Goal: Information Seeking & Learning: Learn about a topic

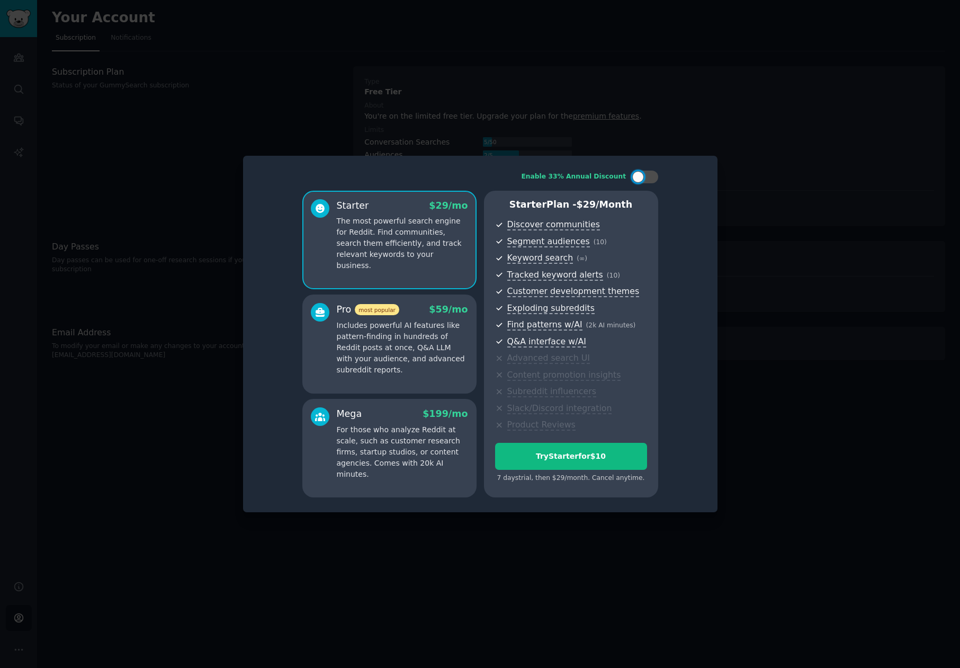
click at [682, 140] on div at bounding box center [480, 334] width 960 height 668
click at [174, 86] on div at bounding box center [480, 334] width 960 height 668
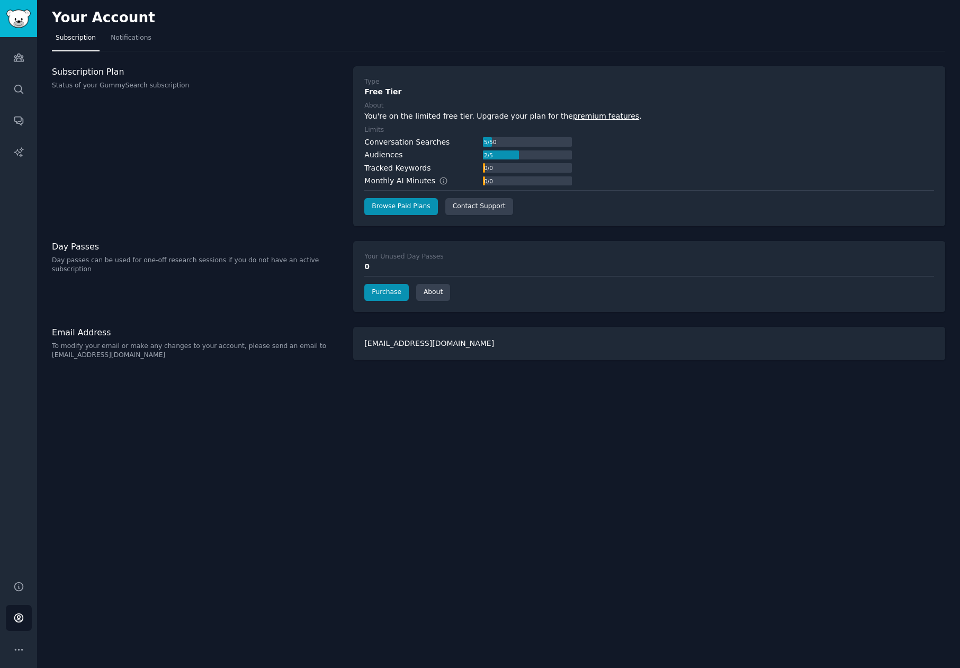
click at [34, 58] on div "Audiences Search Conversations AI Reports" at bounding box center [18, 302] width 37 height 531
click at [10, 64] on link "Audiences" at bounding box center [19, 57] width 26 height 26
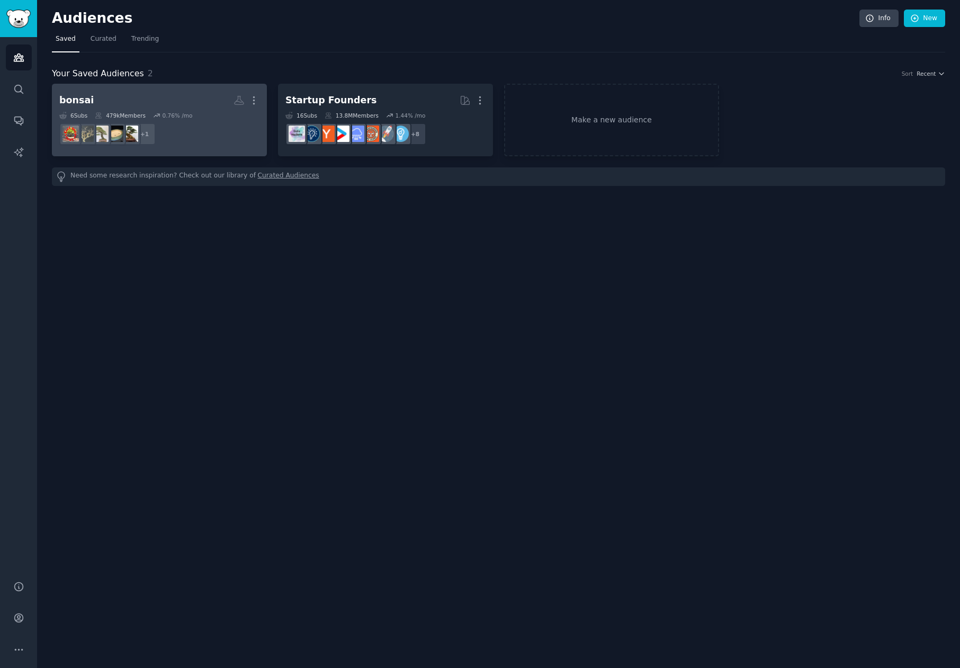
click at [217, 137] on dd "+ 1" at bounding box center [159, 134] width 200 height 30
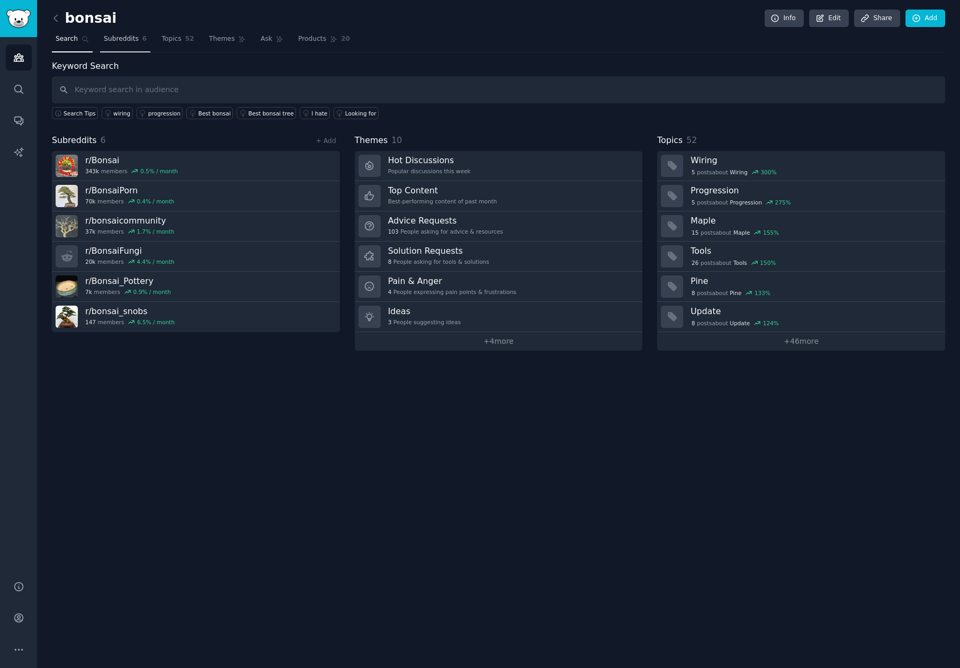
click at [115, 37] on span "Subreddits" at bounding box center [121, 39] width 35 height 10
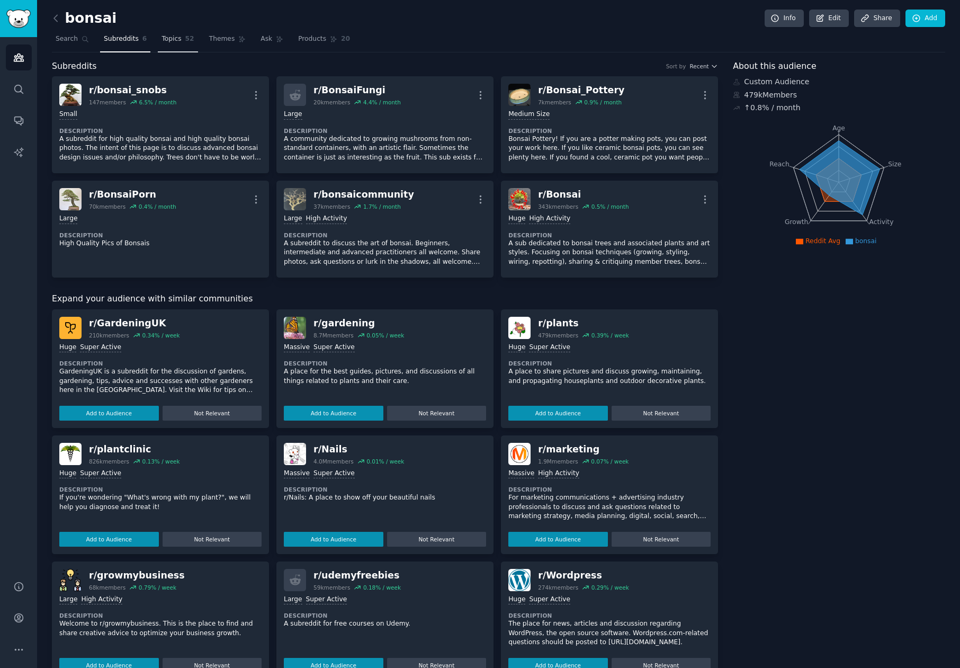
click at [158, 38] on link "Topics 52" at bounding box center [178, 42] width 40 height 22
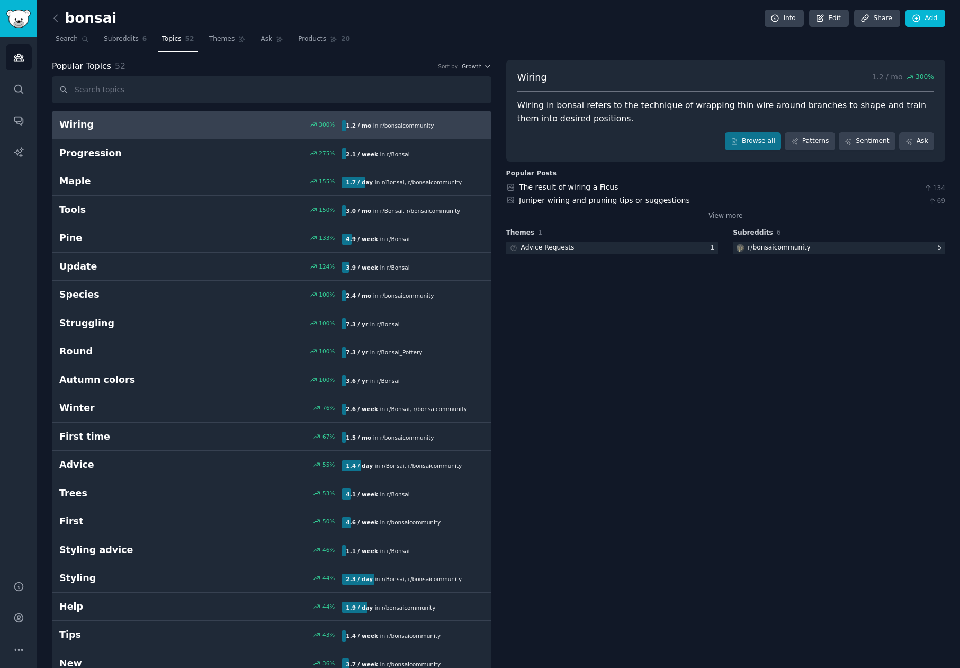
click at [218, 48] on link "Themes" at bounding box center [227, 42] width 44 height 22
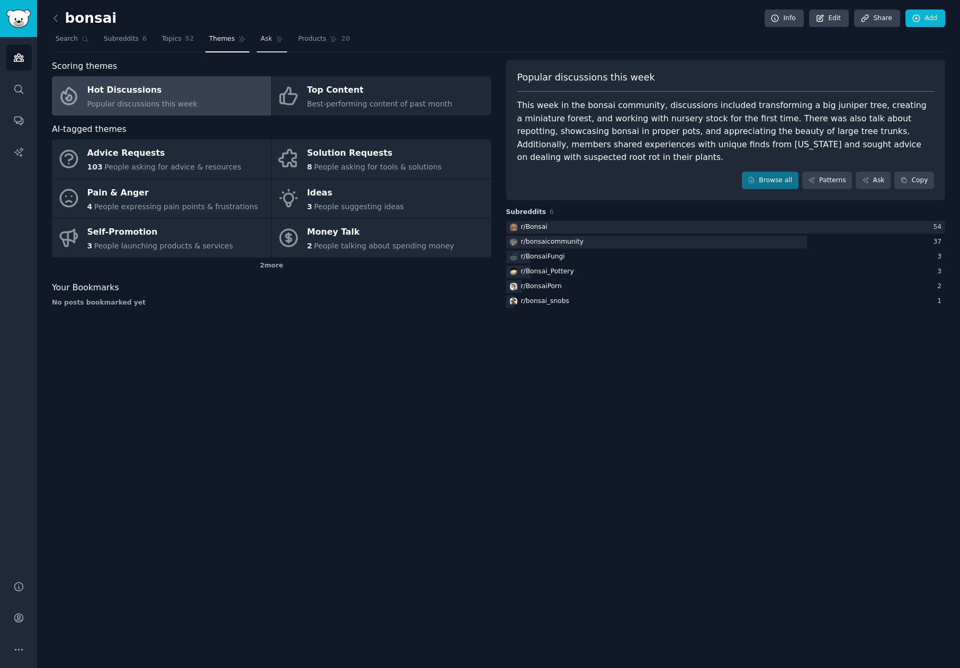
click at [278, 46] on link "Ask" at bounding box center [272, 42] width 30 height 22
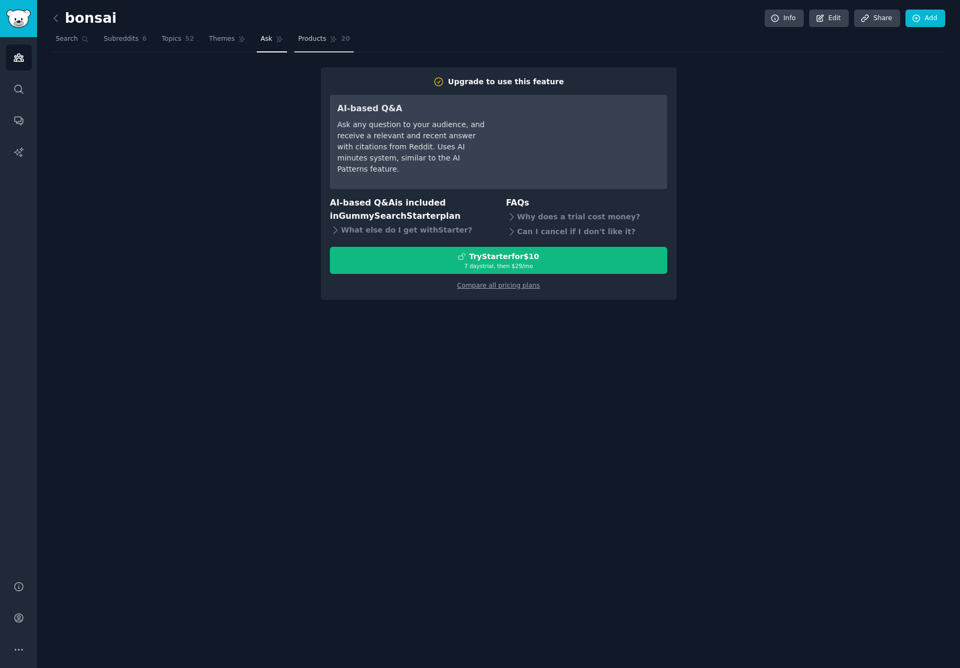
click at [328, 44] on link "Products 20" at bounding box center [323, 42] width 59 height 22
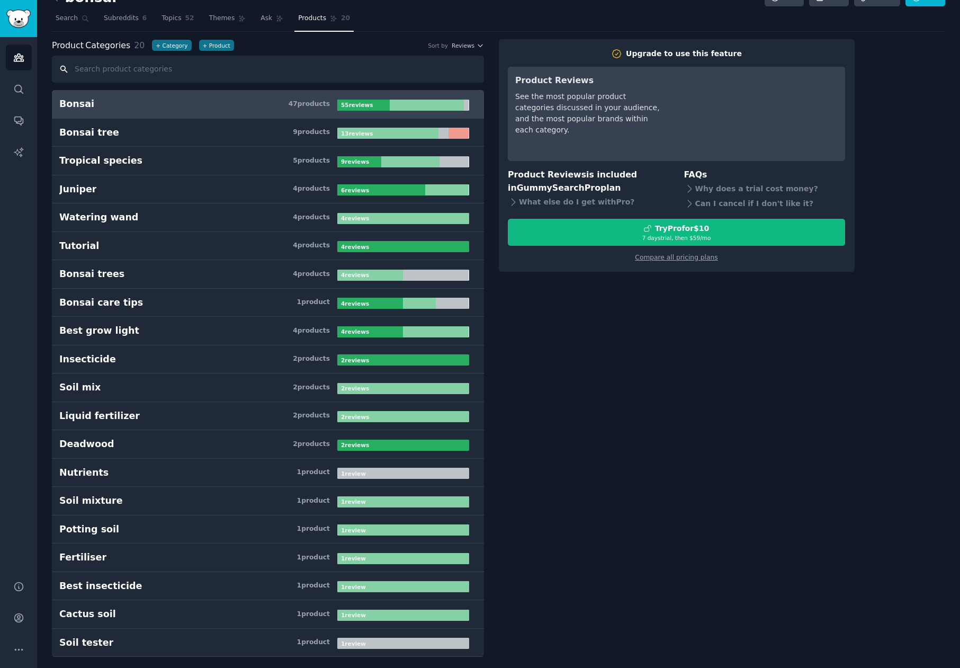
scroll to position [24, 0]
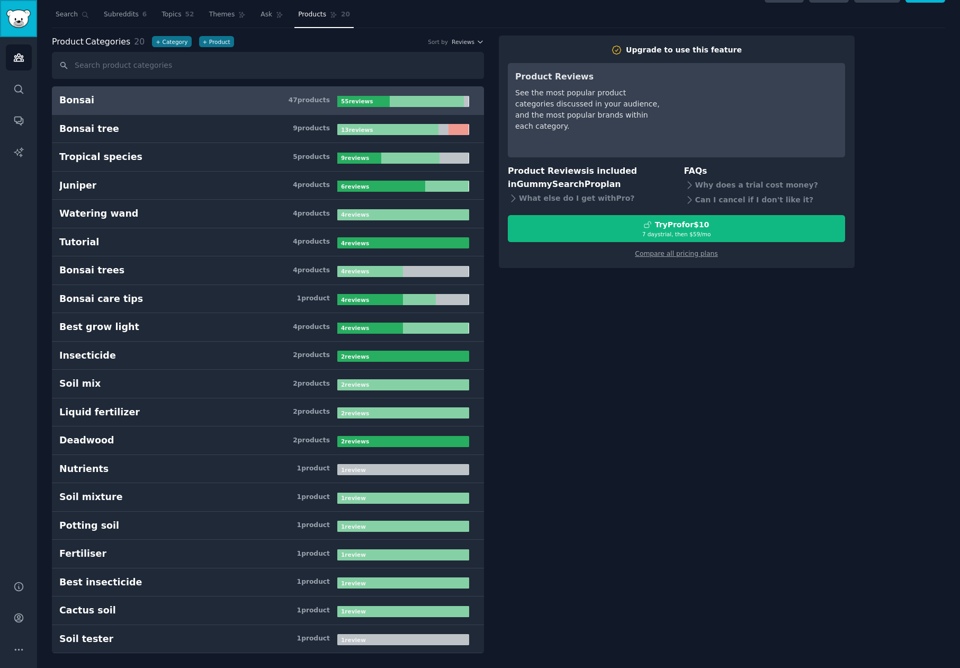
click at [24, 17] on img "Sidebar" at bounding box center [18, 19] width 24 height 19
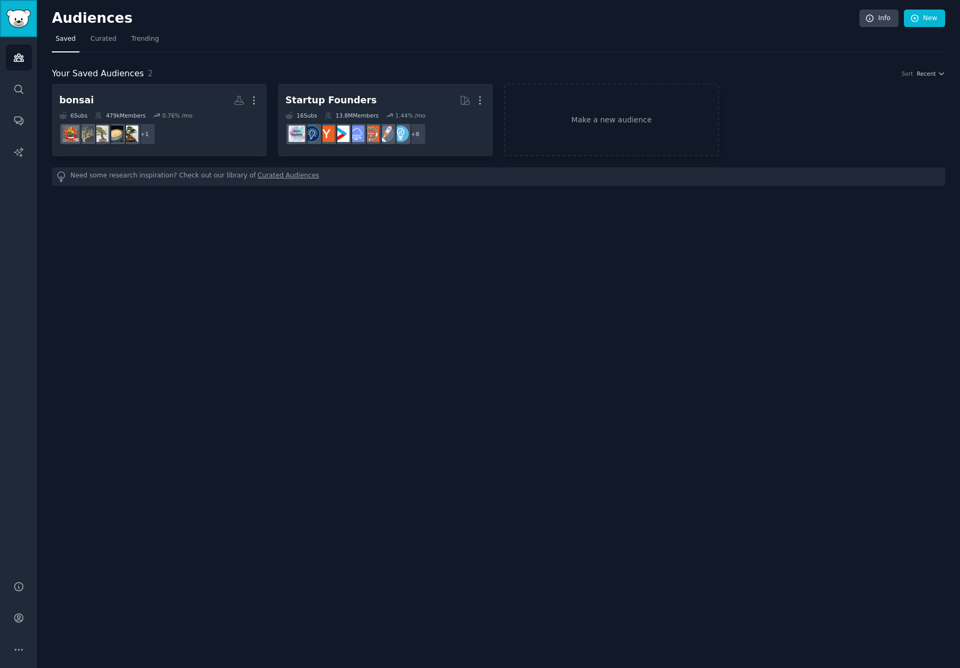
click at [19, 18] on img "Sidebar" at bounding box center [18, 19] width 24 height 19
click at [18, 84] on icon "Sidebar" at bounding box center [18, 89] width 11 height 11
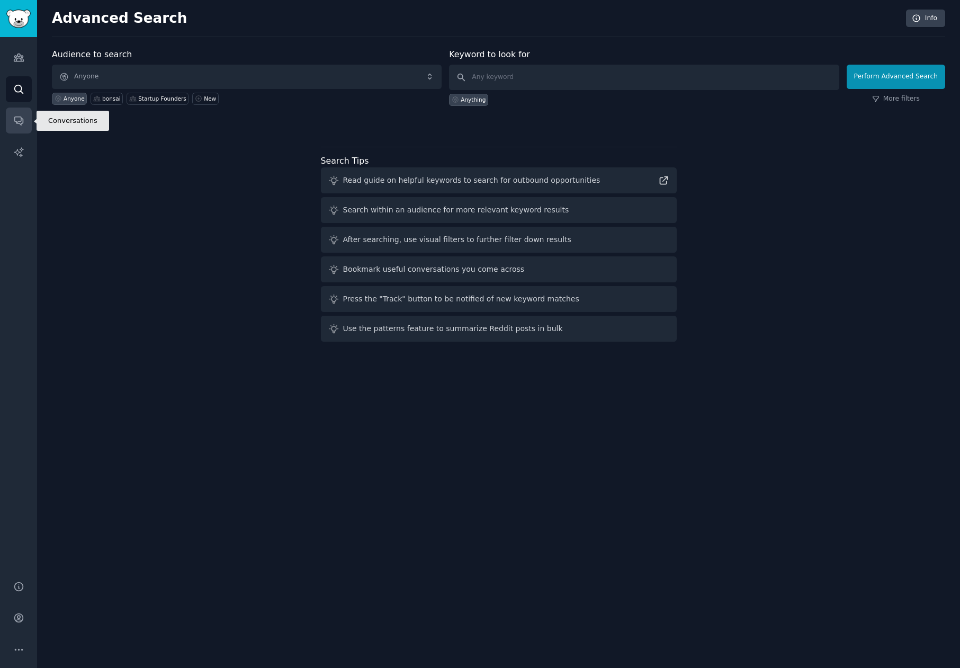
click at [17, 126] on icon "Sidebar" at bounding box center [18, 120] width 11 height 11
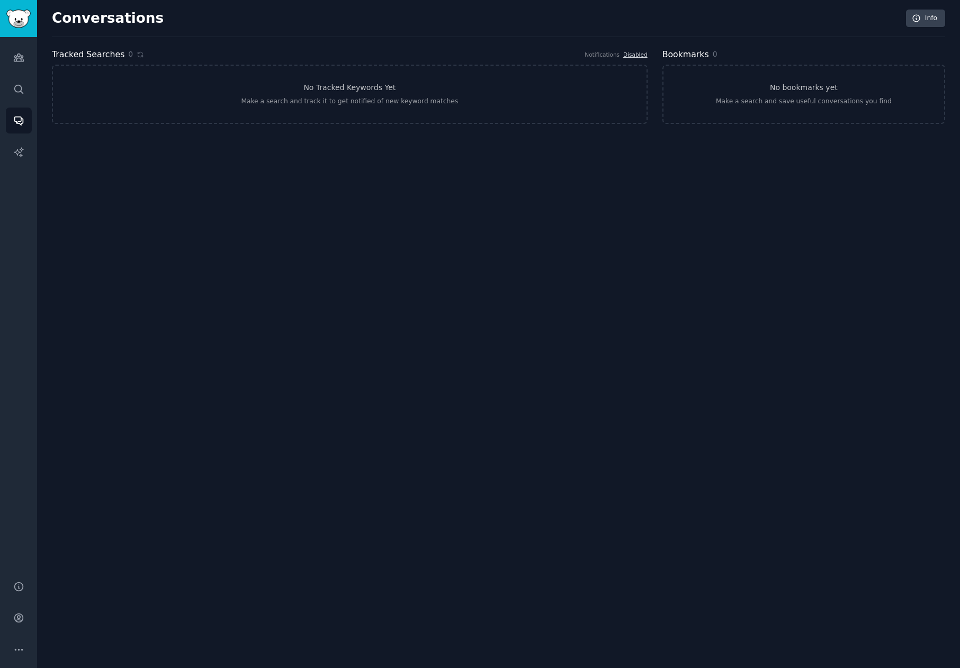
click at [16, 165] on div "Audiences Search Conversations AI Reports" at bounding box center [18, 302] width 37 height 531
click at [16, 154] on icon "Sidebar" at bounding box center [18, 152] width 11 height 11
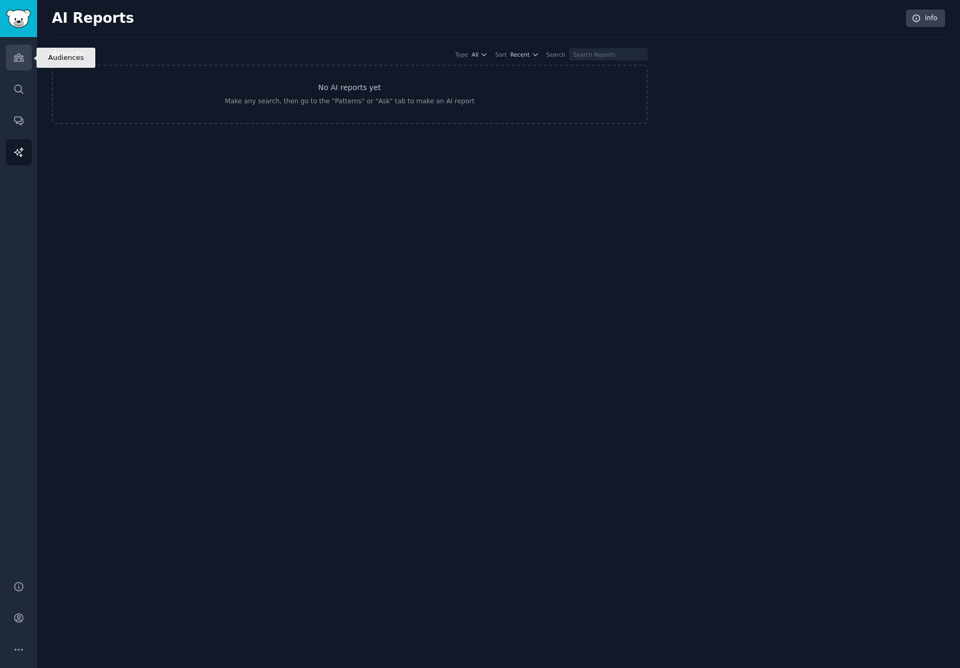
click at [30, 51] on link "Audiences" at bounding box center [19, 57] width 26 height 26
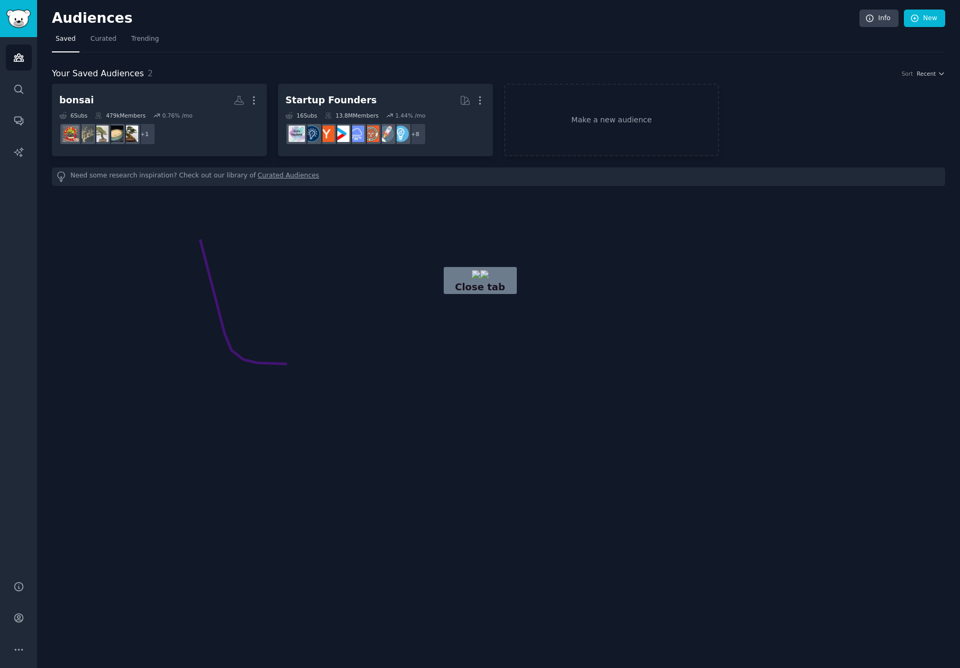
drag, startPoint x: 200, startPoint y: 239, endPoint x: 350, endPoint y: 351, distance: 186.6
